Goal: Task Accomplishment & Management: Manage account settings

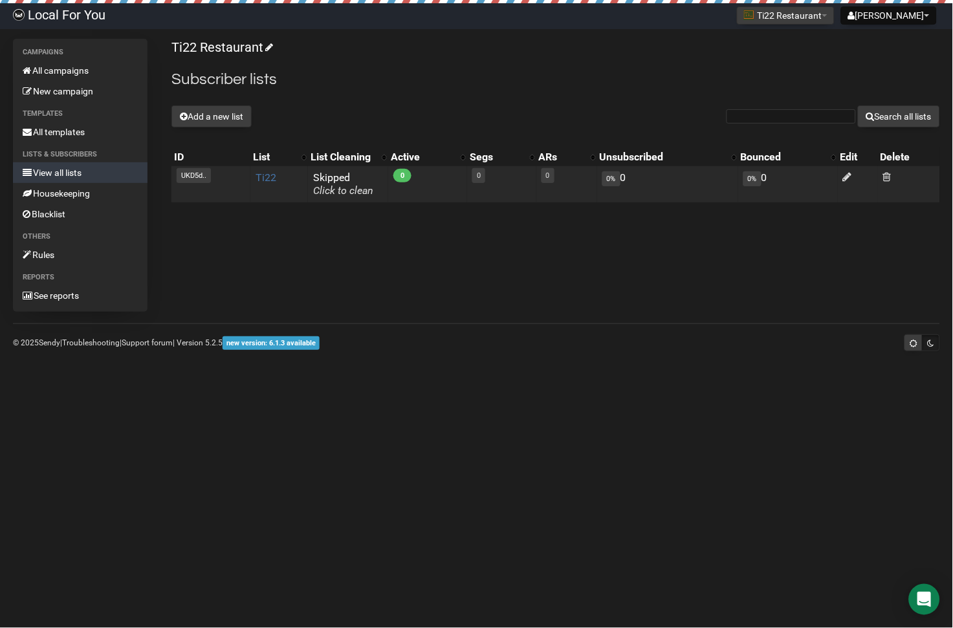
click at [265, 175] on link "Ti22" at bounding box center [266, 177] width 21 height 12
click at [846, 174] on icon at bounding box center [847, 176] width 9 height 11
click at [264, 175] on link "Ti22" at bounding box center [266, 177] width 21 height 12
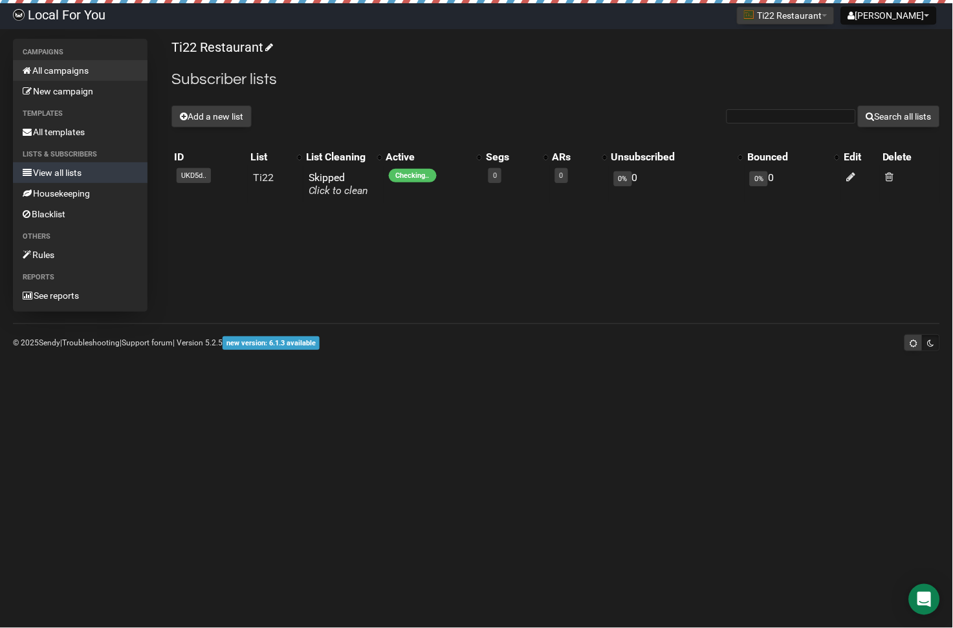
click at [82, 75] on link "All campaigns" at bounding box center [80, 70] width 135 height 21
click at [368, 208] on div "Ti22 Restaurant Subscriber lists Add a new list Search all lists List name Sing…" at bounding box center [555, 125] width 769 height 173
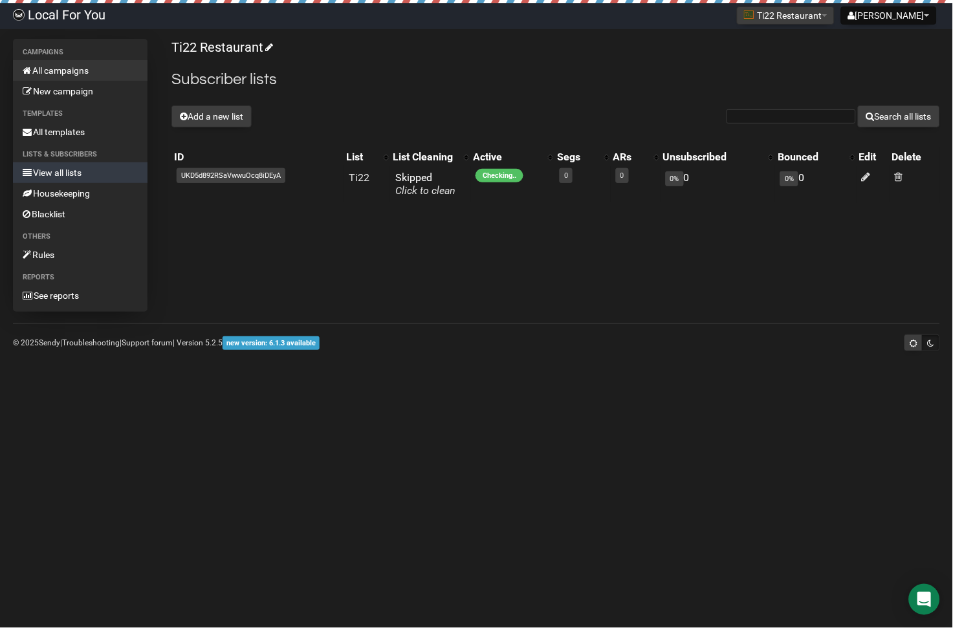
click at [72, 64] on link "All campaigns" at bounding box center [80, 70] width 135 height 21
